Goal: Task Accomplishment & Management: Manage account settings

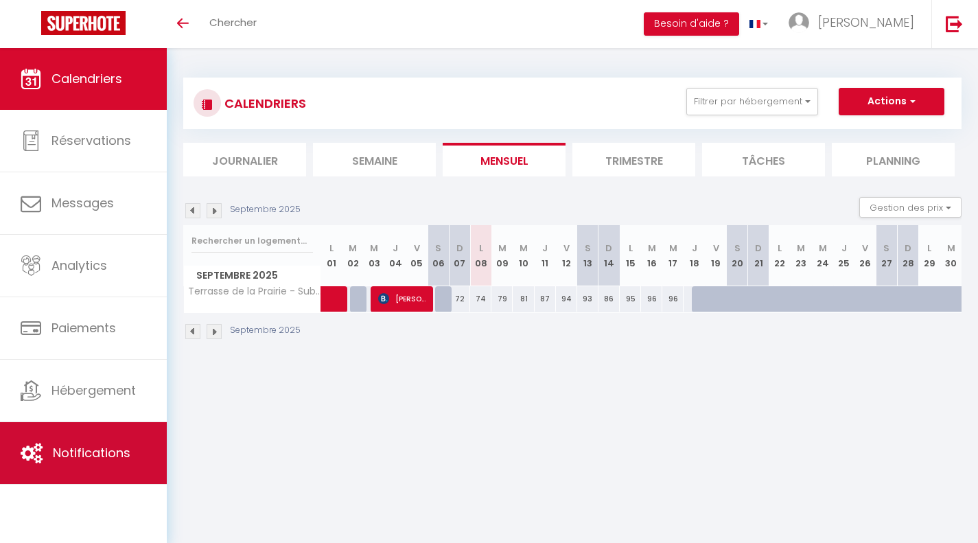
click at [55, 454] on span "Notifications" at bounding box center [92, 452] width 78 height 17
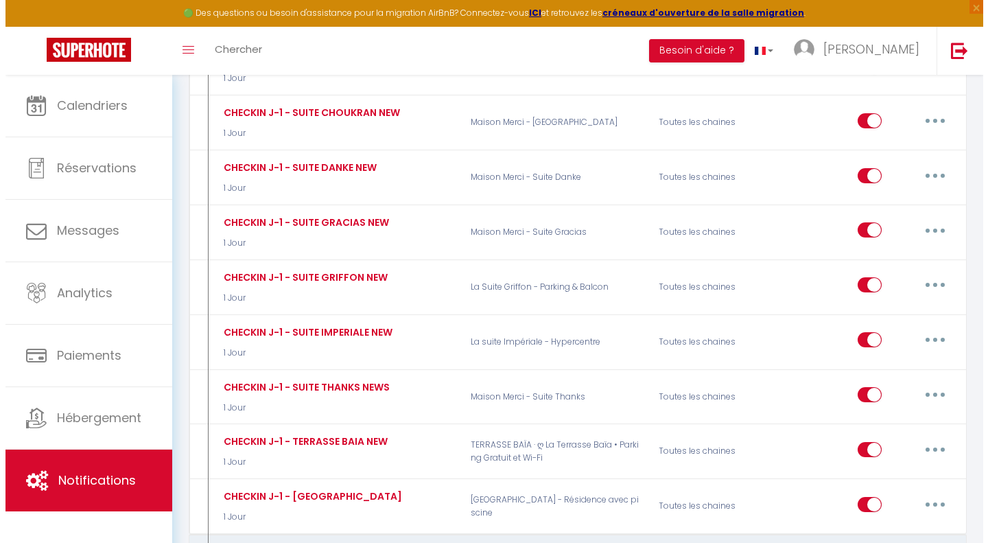
scroll to position [5997, 0]
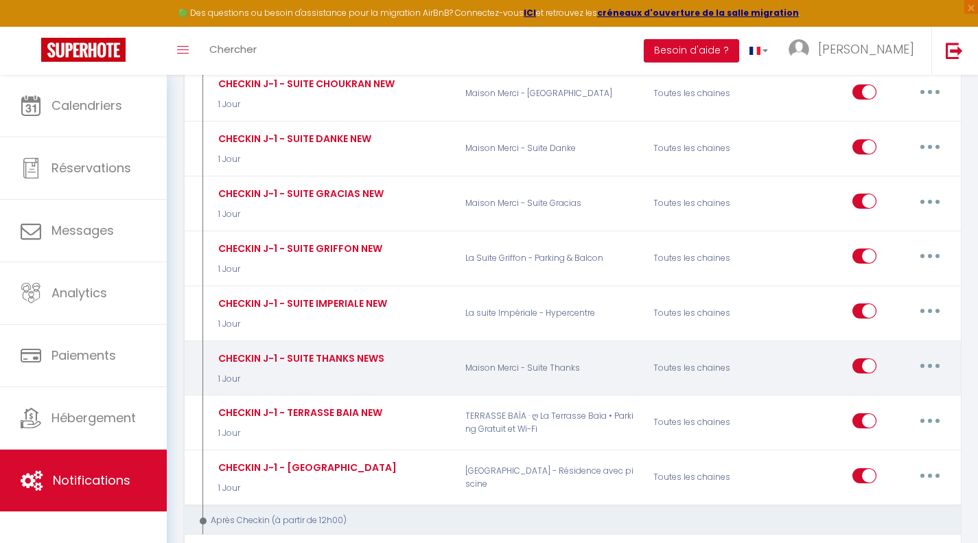
click at [924, 355] on button "button" at bounding box center [930, 366] width 38 height 22
click at [891, 386] on link "Editer" at bounding box center [894, 397] width 102 height 23
type input "CHECKIN J-1 - SUITE THANKS NEWS"
select select "1 Jour"
select select "if_booking_is_paid"
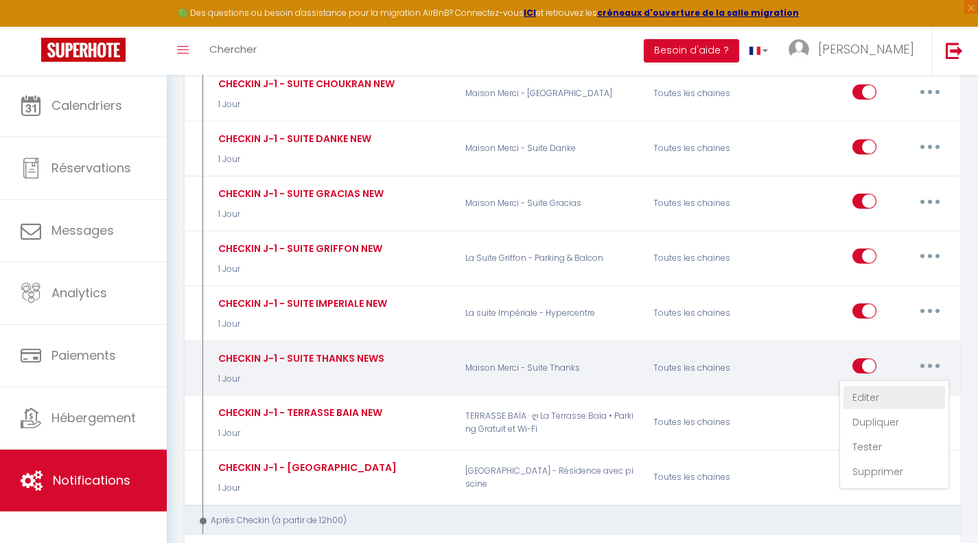
checkbox input "true"
checkbox input "false"
radio input "true"
type input "Bienvenue"
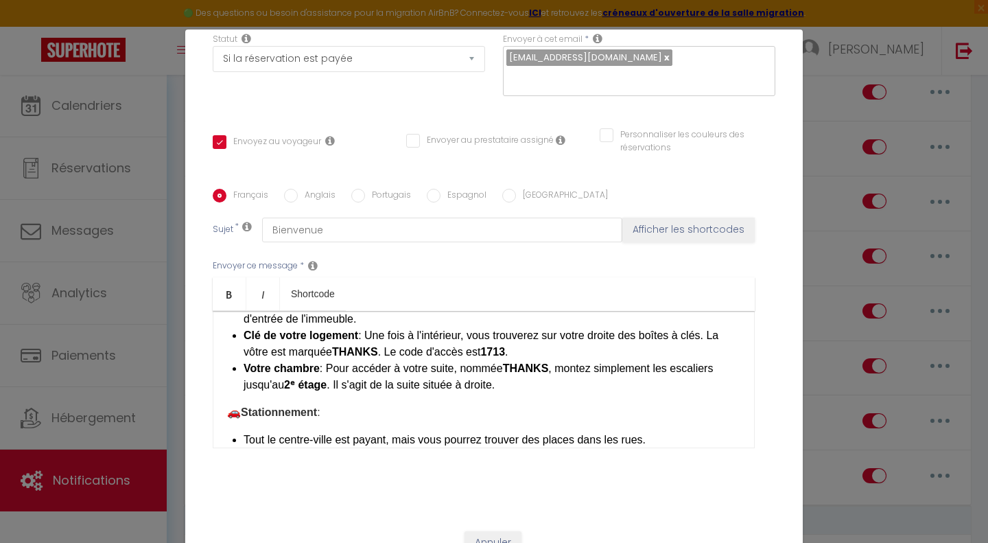
scroll to position [242, 0]
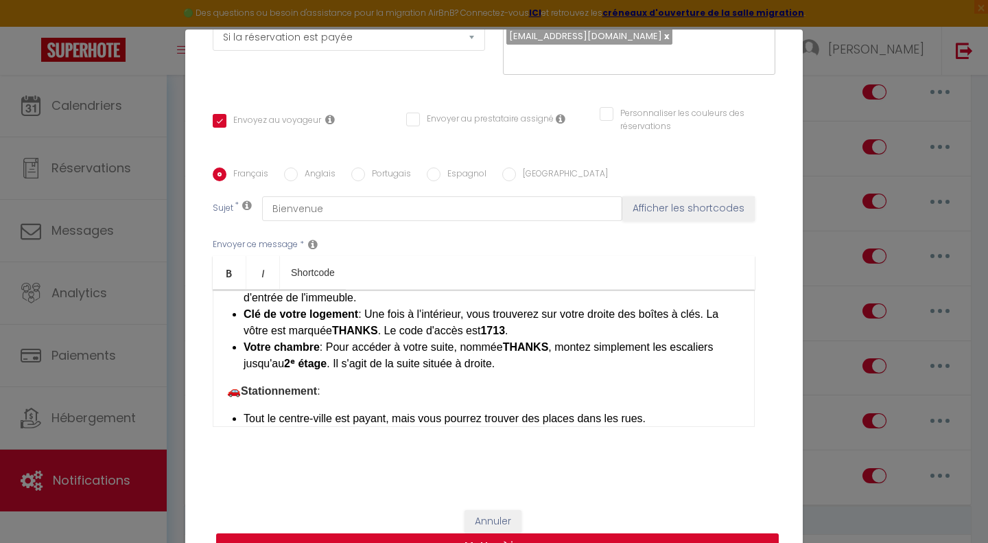
click at [501, 538] on button "Mettre à jour" at bounding box center [497, 546] width 563 height 26
checkbox input "true"
checkbox input "false"
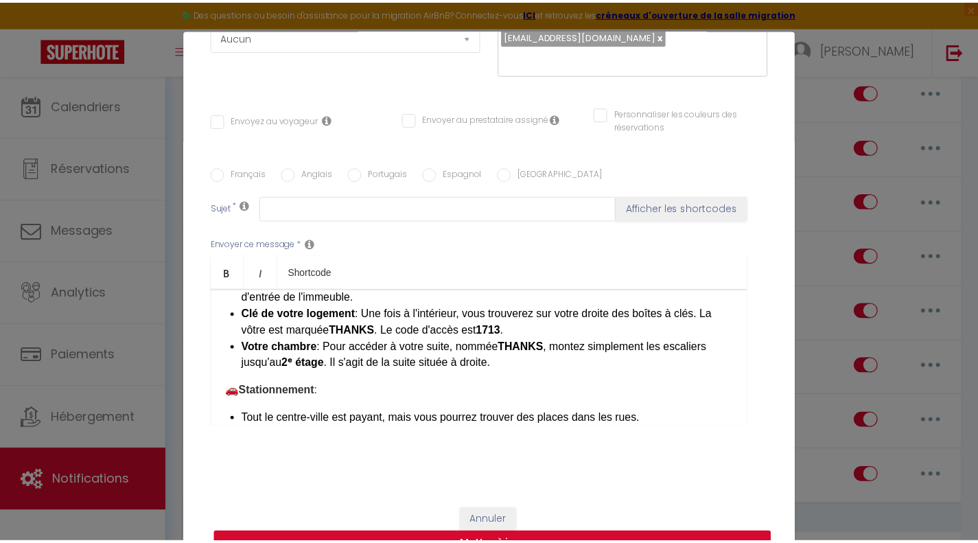
scroll to position [0, 0]
